Goal: Task Accomplishment & Management: Use online tool/utility

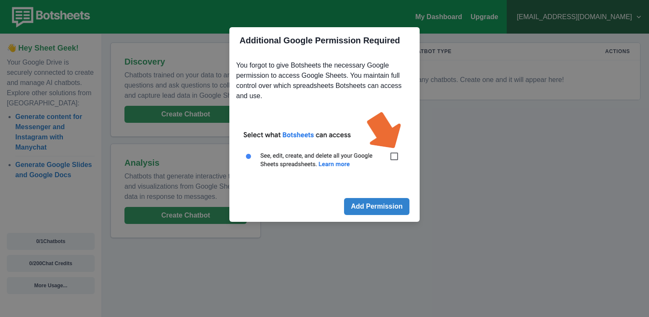
click at [389, 157] on img at bounding box center [324, 144] width 177 height 80
click at [394, 157] on img at bounding box center [324, 144] width 177 height 80
click at [375, 206] on button "Add Permission" at bounding box center [376, 206] width 65 height 17
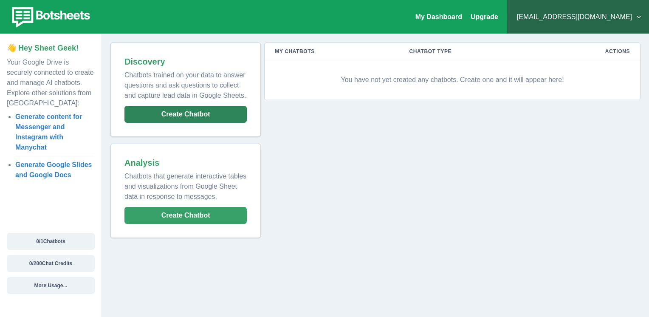
click at [187, 113] on button "Create Chatbot" at bounding box center [185, 114] width 122 height 17
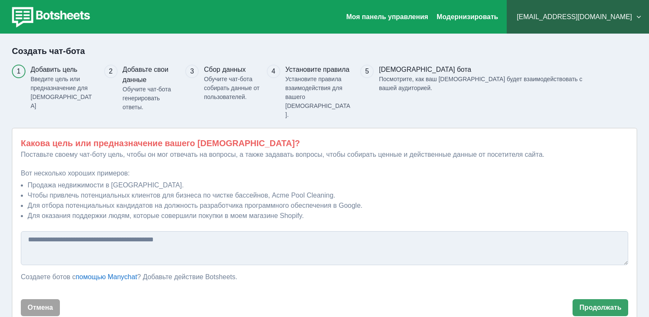
click at [128, 231] on textarea at bounding box center [324, 248] width 607 height 34
click at [119, 231] on textarea at bounding box center [324, 248] width 607 height 34
type textarea "**********"
click at [619, 299] on button "Продолжать" at bounding box center [600, 307] width 56 height 17
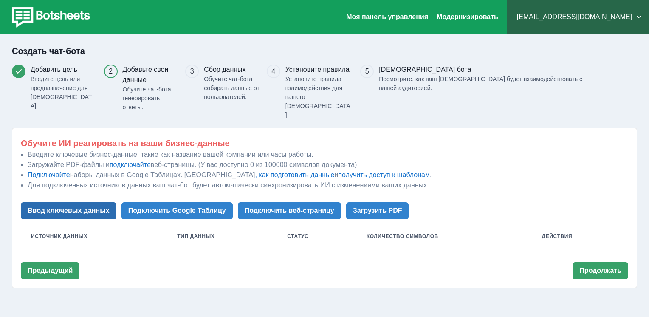
click at [96, 202] on button "Ввод ключевых данных" at bounding box center [69, 210] width 96 height 17
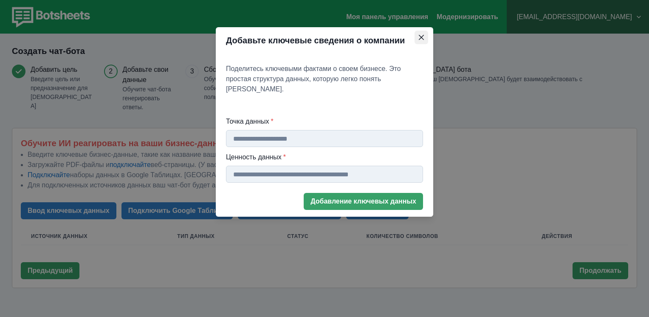
click at [425, 34] on button "Закрывать" at bounding box center [421, 38] width 14 height 14
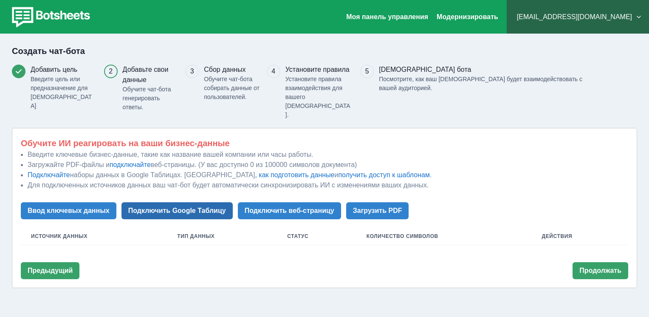
click at [207, 202] on button "Подключить Google Таблицу" at bounding box center [176, 210] width 111 height 17
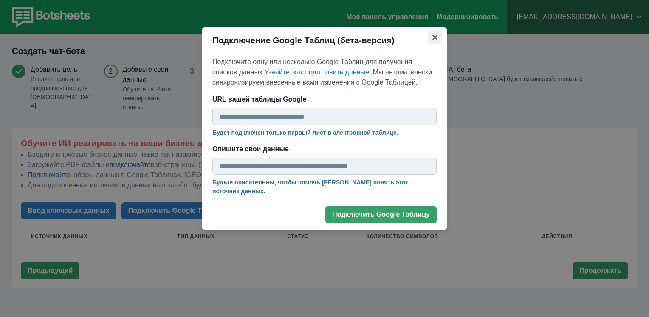
click at [439, 38] on button "Закрывать" at bounding box center [435, 38] width 14 height 14
